Goal: Find specific page/section: Find specific page/section

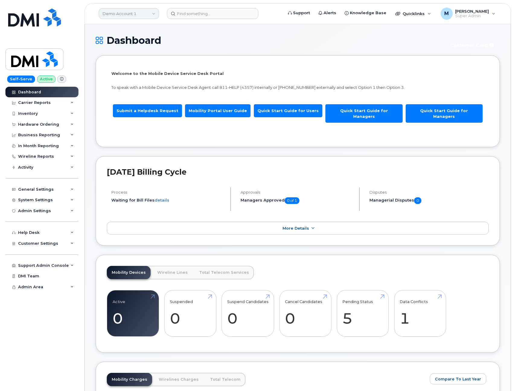
click at [133, 14] on link "Demo Account 1" at bounding box center [129, 13] width 60 height 11
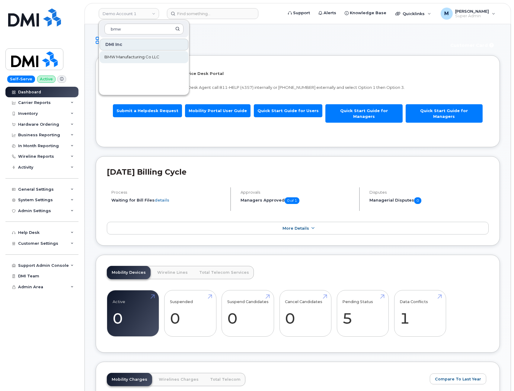
type input "bmw"
click at [125, 58] on span "BMW Manufacturing Co LLC" at bounding box center [131, 57] width 55 height 6
